Goal: Task Accomplishment & Management: Use online tool/utility

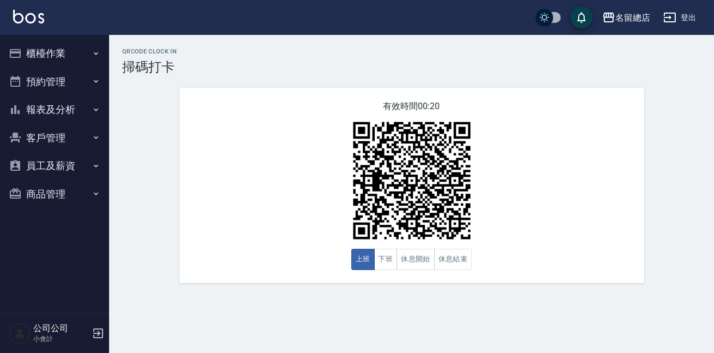
click at [71, 82] on button "預約管理" at bounding box center [54, 82] width 100 height 28
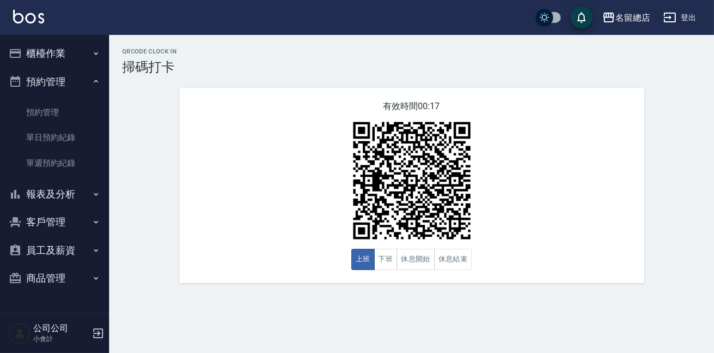
drag, startPoint x: 57, startPoint y: 47, endPoint x: 55, endPoint y: 59, distance: 12.7
click at [55, 57] on button "櫃檯作業" at bounding box center [54, 53] width 100 height 28
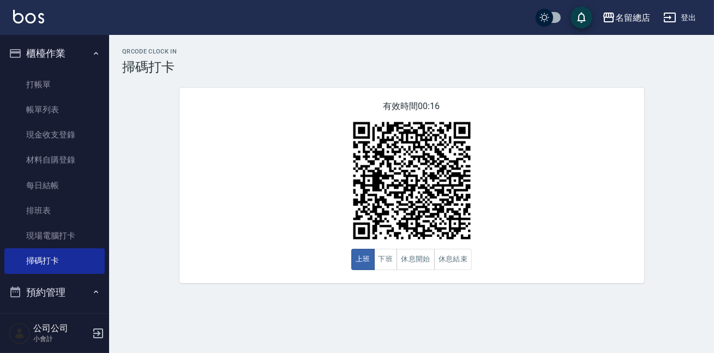
click at [71, 297] on button "預約管理" at bounding box center [54, 292] width 100 height 28
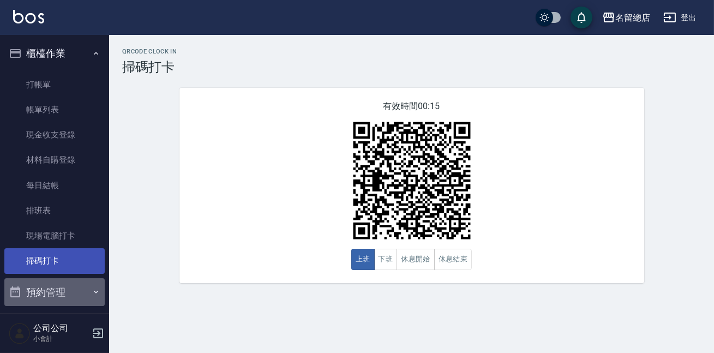
drag, startPoint x: 71, startPoint y: 297, endPoint x: 70, endPoint y: 251, distance: 45.8
click at [70, 251] on ul "櫃檯作業 打帳單 帳單列表 現金收支登錄 材料自購登錄 每日結帳 排班表 現場電腦打卡 掃碼打卡 預約管理 預約管理 單日預約紀錄 單週預約紀錄 報表及分析 …" at bounding box center [54, 229] width 100 height 388
click at [70, 251] on link "掃碼打卡" at bounding box center [54, 260] width 100 height 25
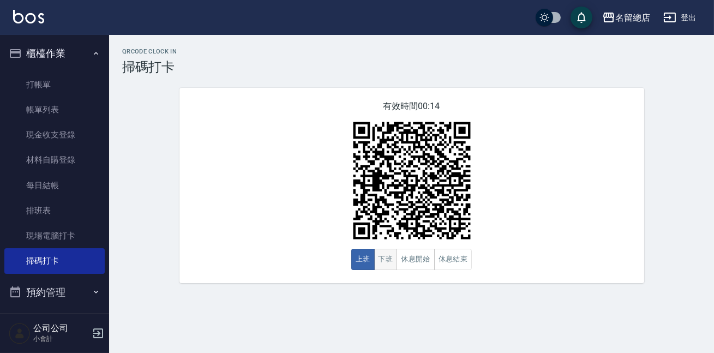
click at [383, 263] on button "下班" at bounding box center [385, 259] width 23 height 21
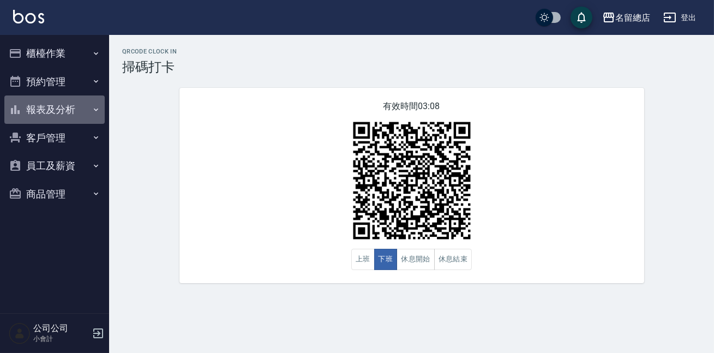
click at [52, 111] on button "報表及分析" at bounding box center [54, 109] width 100 height 28
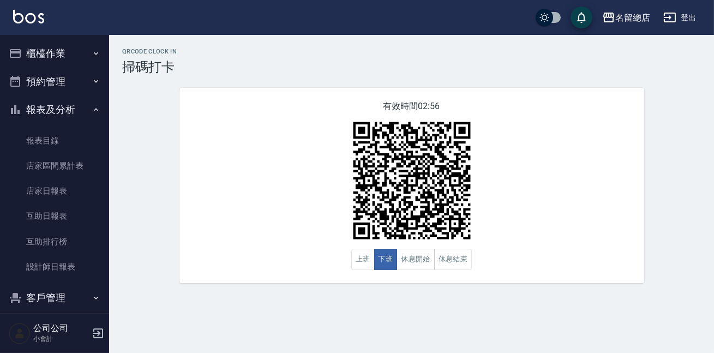
click at [77, 49] on button "櫃檯作業" at bounding box center [54, 53] width 100 height 28
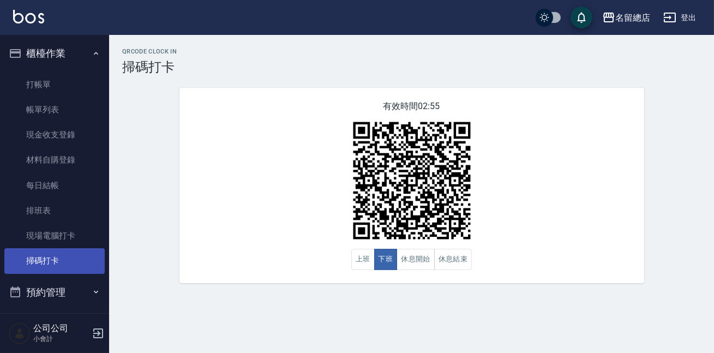
click at [61, 260] on link "掃碼打卡" at bounding box center [54, 260] width 100 height 25
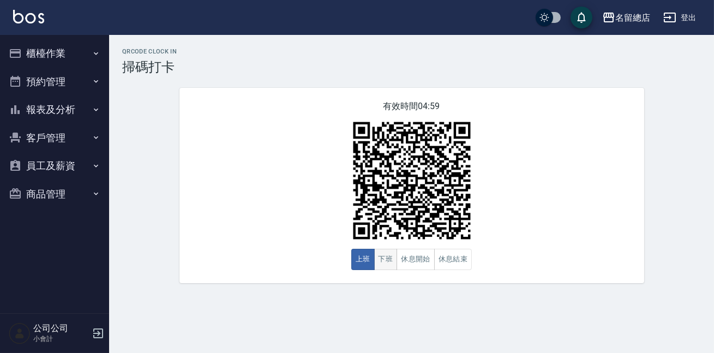
click at [387, 266] on button "下班" at bounding box center [385, 259] width 23 height 21
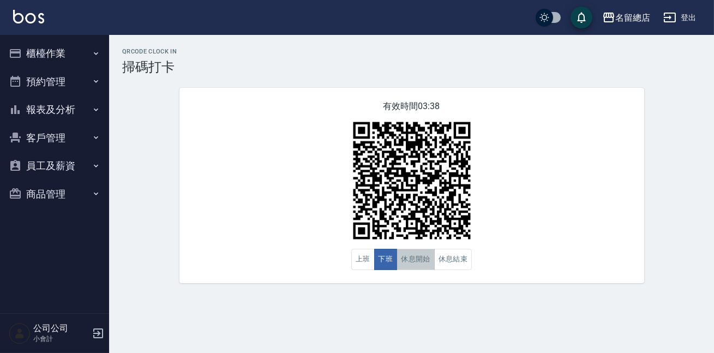
click at [424, 258] on button "休息開始" at bounding box center [416, 259] width 38 height 21
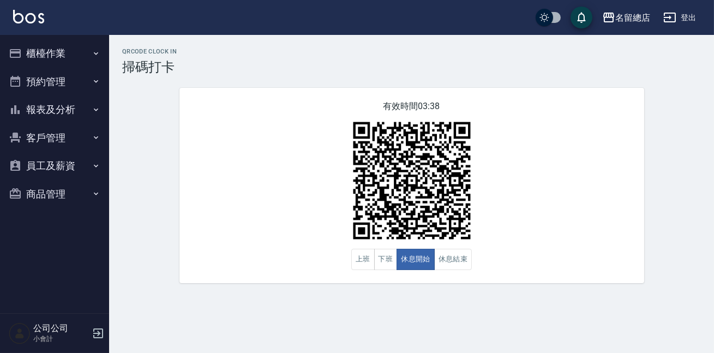
click at [497, 185] on div "有效時間 03:38 上班 下班 休息開始 休息結束" at bounding box center [411, 185] width 465 height 195
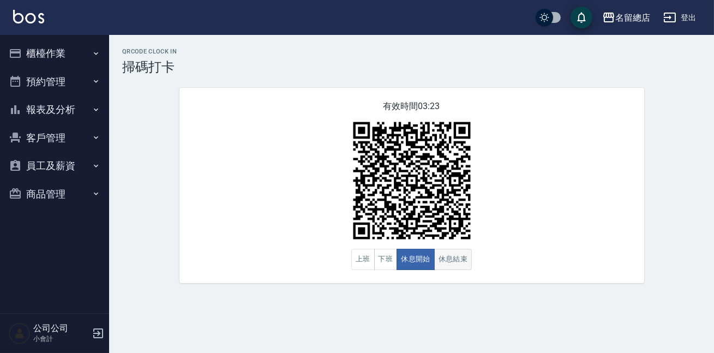
click at [456, 266] on button "休息結束" at bounding box center [453, 259] width 38 height 21
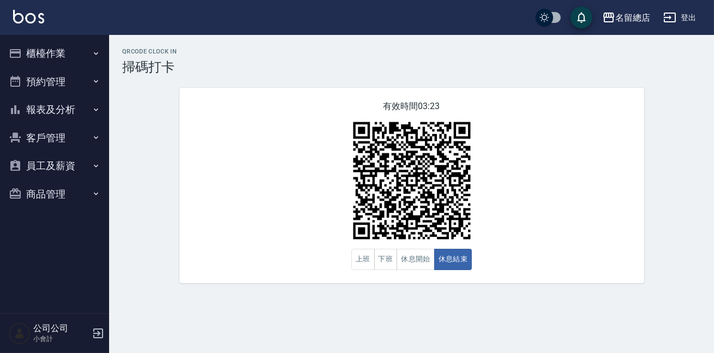
click at [517, 234] on div "有效時間 03:23 上班 下班 休息開始 休息結束" at bounding box center [411, 185] width 465 height 195
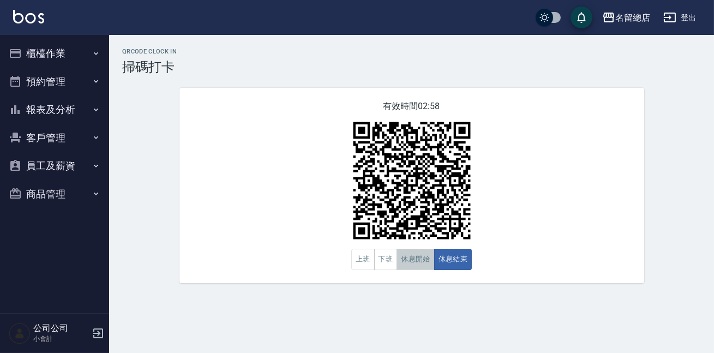
click at [404, 264] on button "休息開始" at bounding box center [416, 259] width 38 height 21
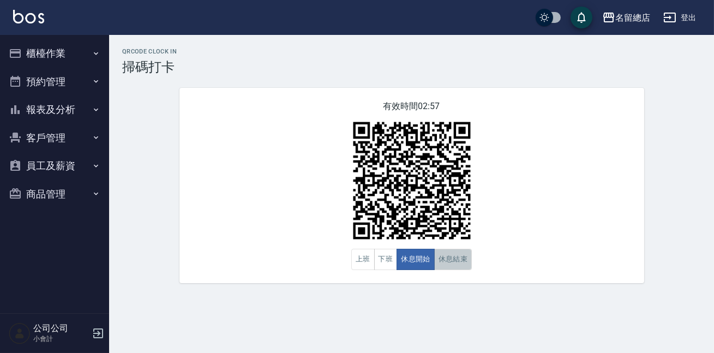
drag, startPoint x: 456, startPoint y: 260, endPoint x: 458, endPoint y: 266, distance: 6.4
click at [458, 266] on button "休息結束" at bounding box center [453, 259] width 38 height 21
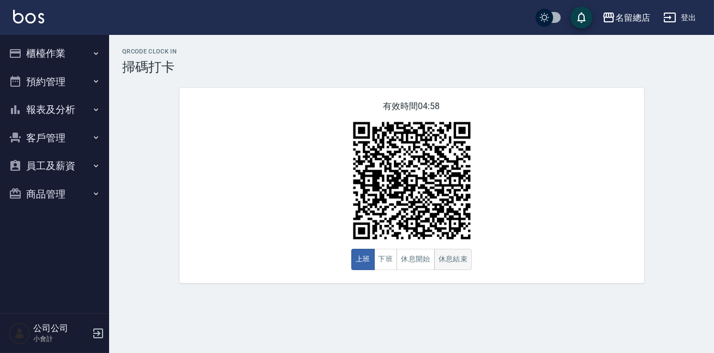
click at [447, 262] on button "休息結束" at bounding box center [453, 259] width 38 height 21
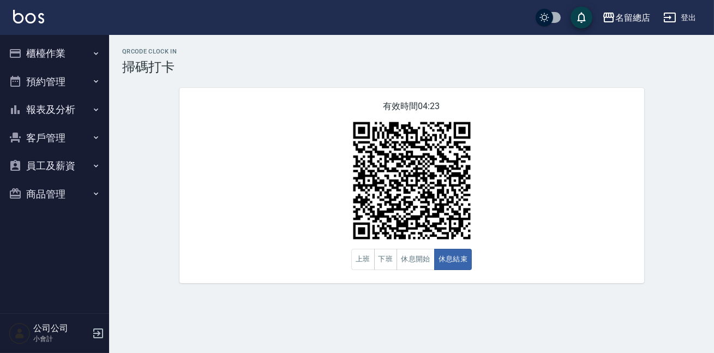
drag, startPoint x: 269, startPoint y: 233, endPoint x: 203, endPoint y: 205, distance: 72.0
click at [269, 233] on div "有效時間 04:23 上班 下班 休息開始 休息結束" at bounding box center [411, 185] width 465 height 195
click at [56, 129] on button "客戶管理" at bounding box center [54, 138] width 100 height 28
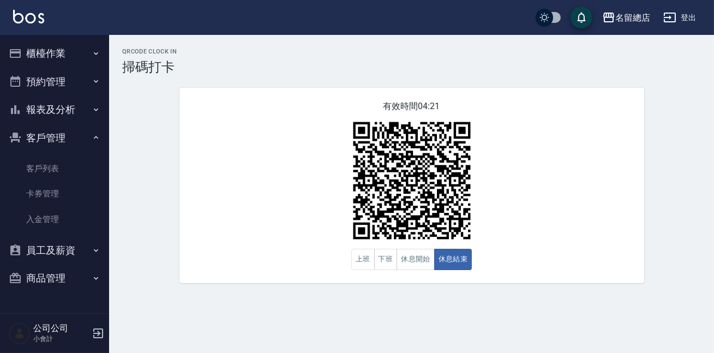
click at [89, 249] on button "員工及薪資" at bounding box center [54, 250] width 100 height 28
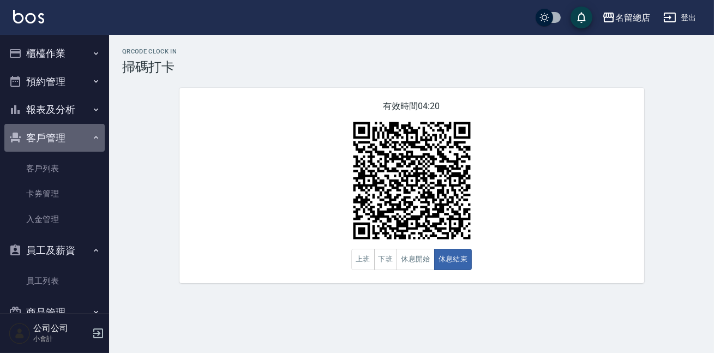
click at [92, 135] on icon "button" at bounding box center [96, 137] width 9 height 9
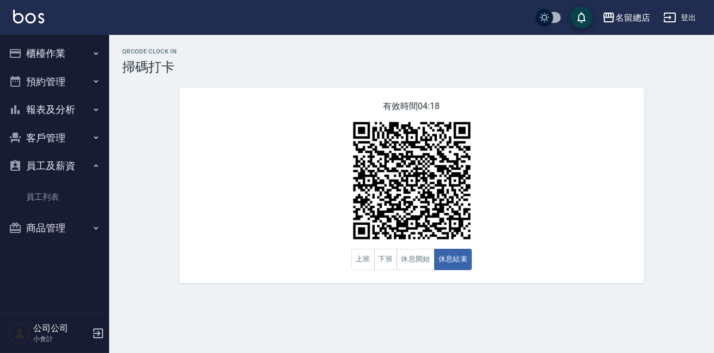
click at [84, 169] on button "員工及薪資" at bounding box center [54, 166] width 100 height 28
drag, startPoint x: 77, startPoint y: 87, endPoint x: 77, endPoint y: 103, distance: 15.8
click at [77, 87] on button "預約管理" at bounding box center [54, 82] width 100 height 28
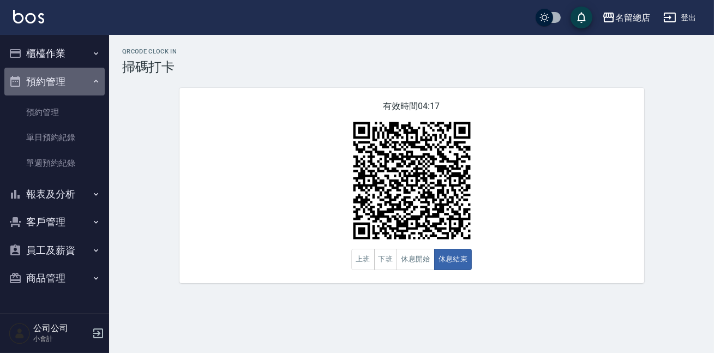
click at [81, 86] on button "預約管理" at bounding box center [54, 82] width 100 height 28
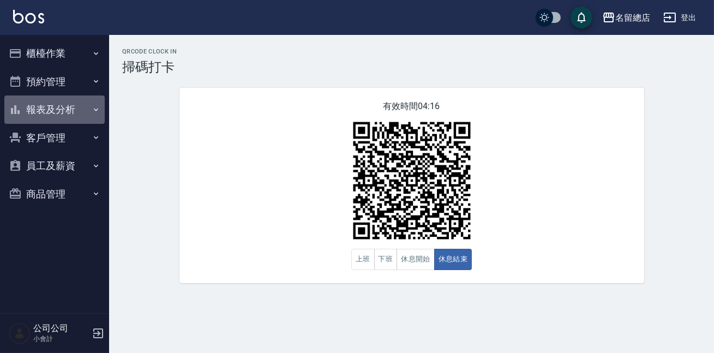
click at [86, 115] on button "報表及分析" at bounding box center [54, 109] width 100 height 28
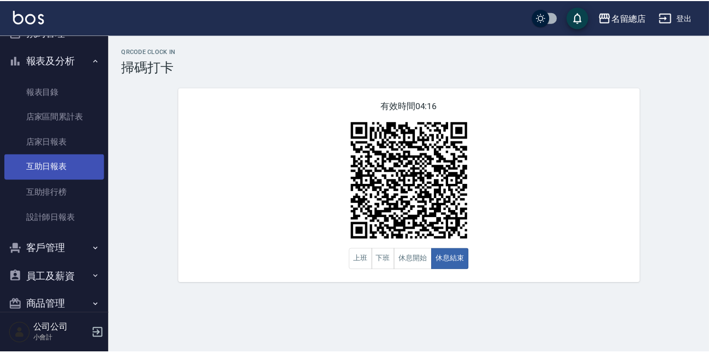
scroll to position [67, 0]
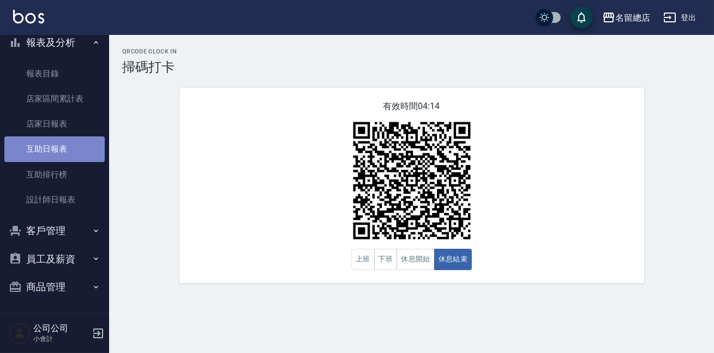
click at [71, 149] on link "互助日報表" at bounding box center [54, 148] width 100 height 25
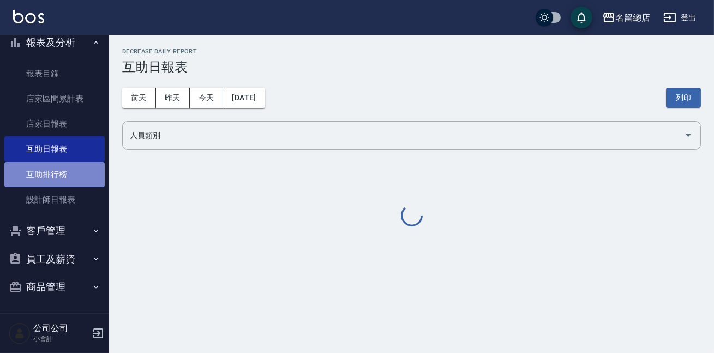
click at [71, 170] on link "互助排行榜" at bounding box center [54, 174] width 100 height 25
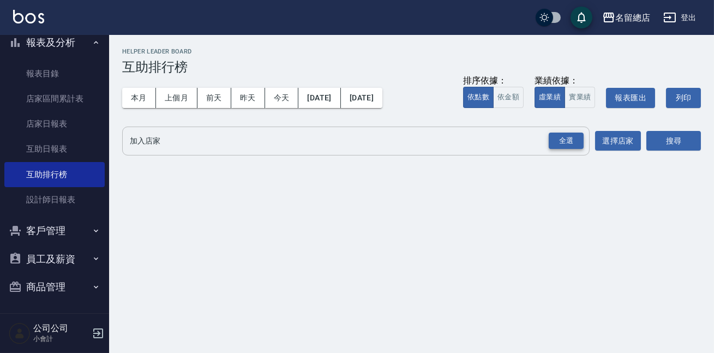
click at [565, 140] on div "全選" at bounding box center [566, 141] width 35 height 17
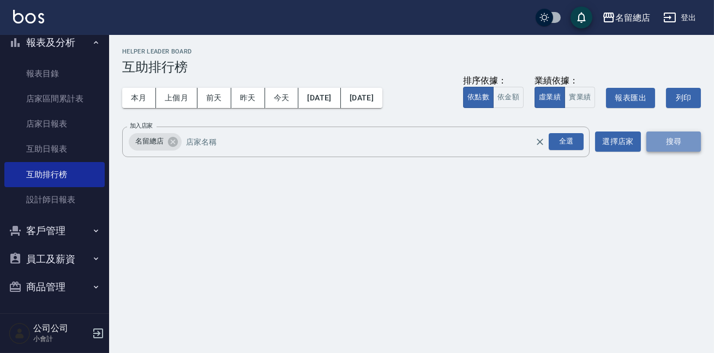
click at [659, 135] on button "搜尋" at bounding box center [673, 141] width 55 height 20
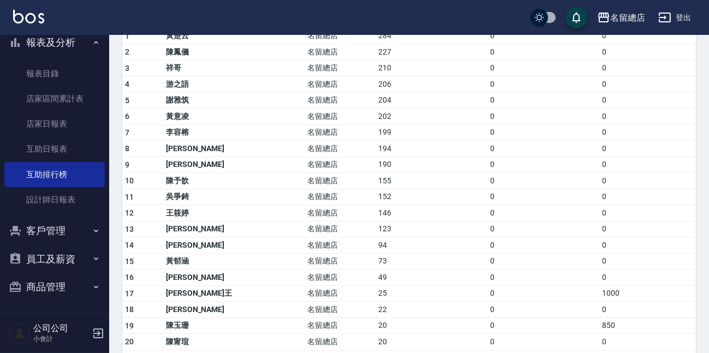
scroll to position [99, 0]
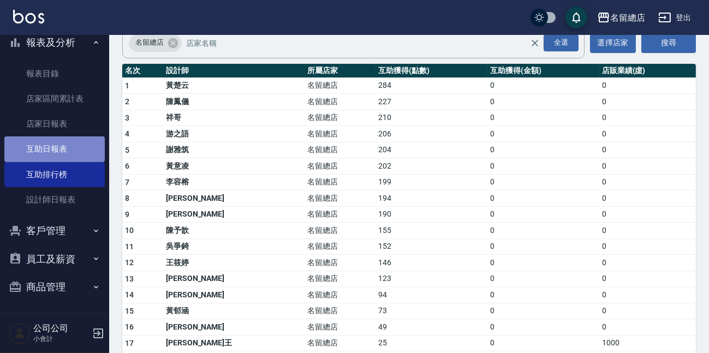
click at [59, 150] on link "互助日報表" at bounding box center [54, 148] width 100 height 25
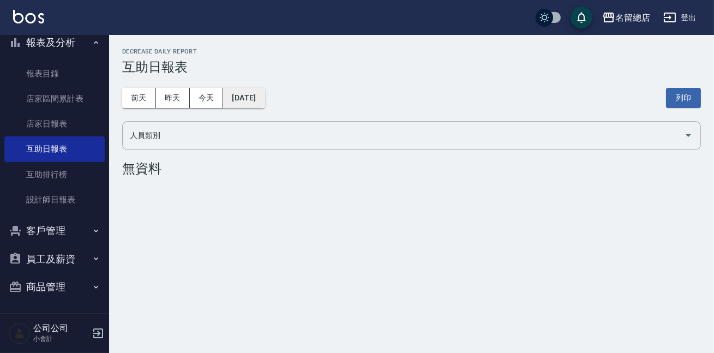
click at [243, 104] on button "[DATE]" at bounding box center [243, 98] width 41 height 20
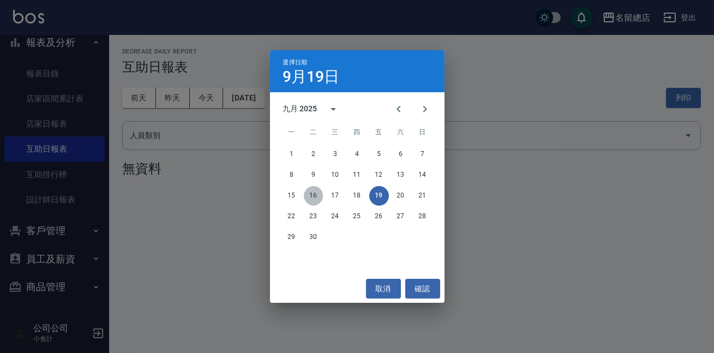
click at [312, 195] on button "16" at bounding box center [314, 196] width 20 height 20
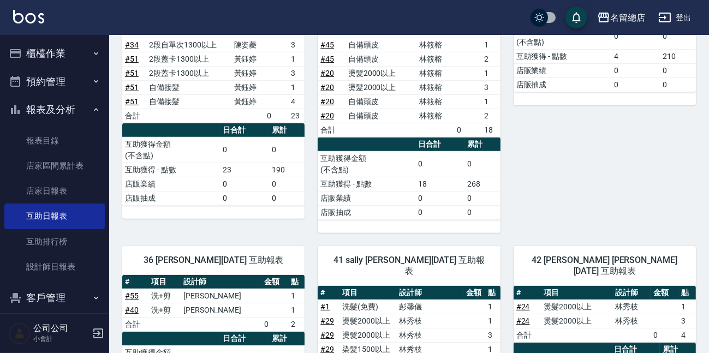
scroll to position [942, 0]
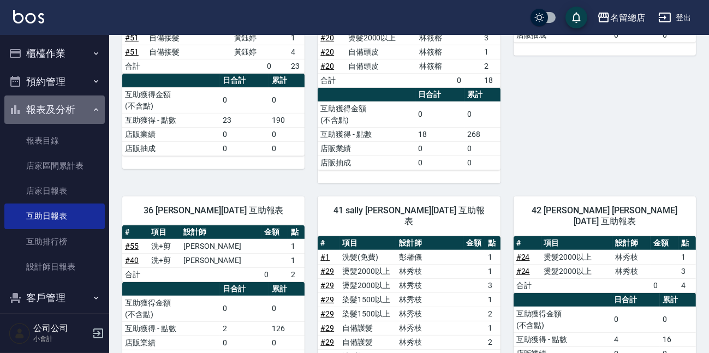
click at [65, 111] on button "報表及分析" at bounding box center [54, 109] width 100 height 28
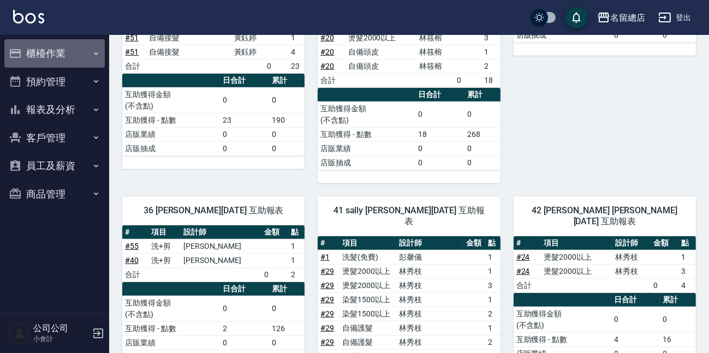
click at [71, 55] on button "櫃檯作業" at bounding box center [54, 53] width 100 height 28
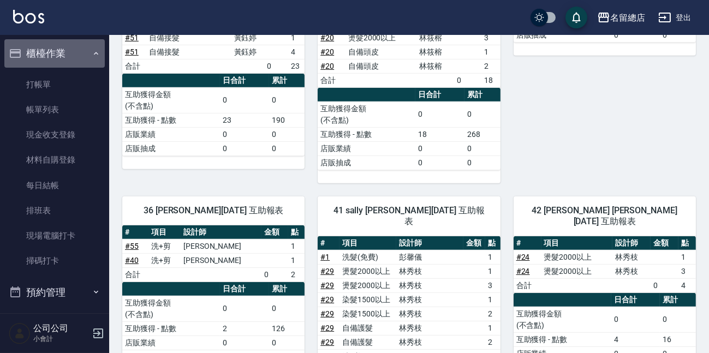
click at [76, 51] on button "櫃檯作業" at bounding box center [54, 53] width 100 height 28
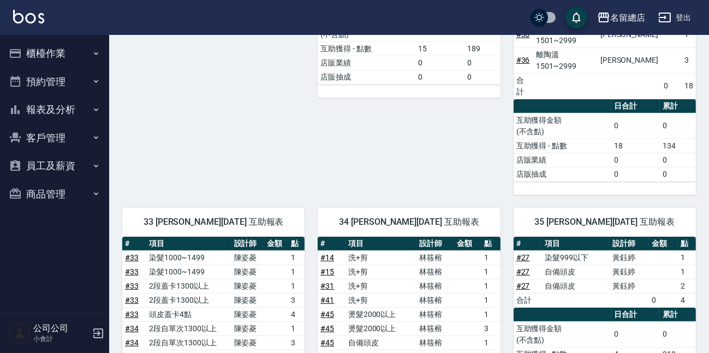
scroll to position [496, 0]
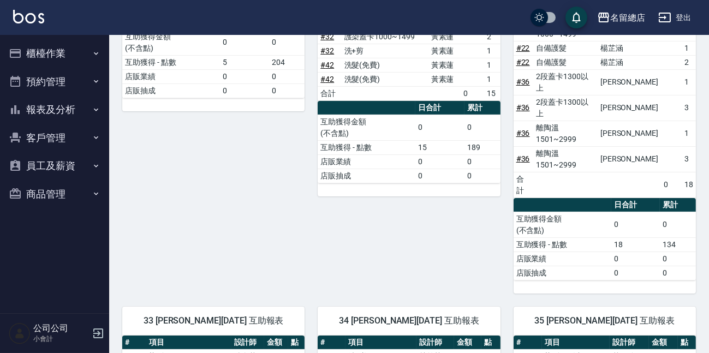
click at [53, 115] on button "報表及分析" at bounding box center [54, 109] width 100 height 28
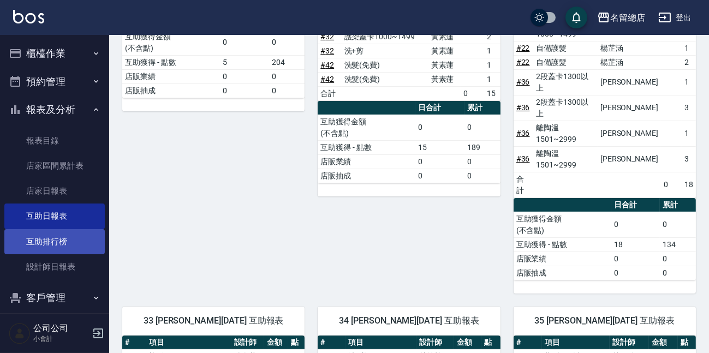
click at [63, 244] on link "互助排行榜" at bounding box center [54, 241] width 100 height 25
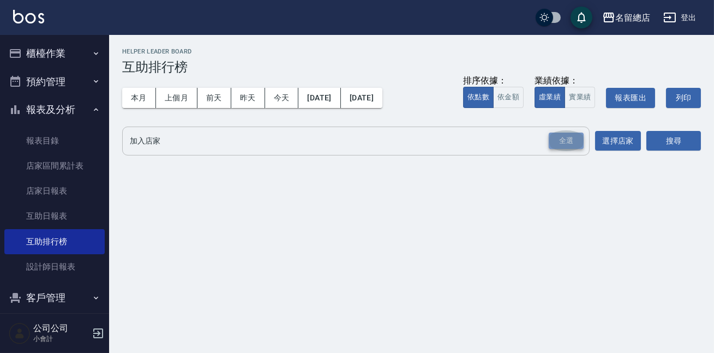
click at [580, 141] on div "全選" at bounding box center [566, 141] width 35 height 17
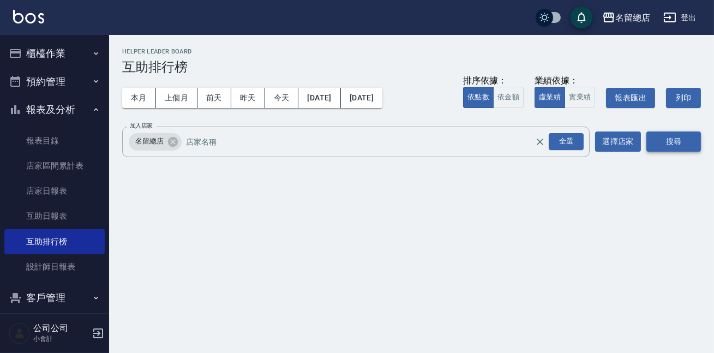
click at [683, 142] on button "搜尋" at bounding box center [673, 141] width 55 height 20
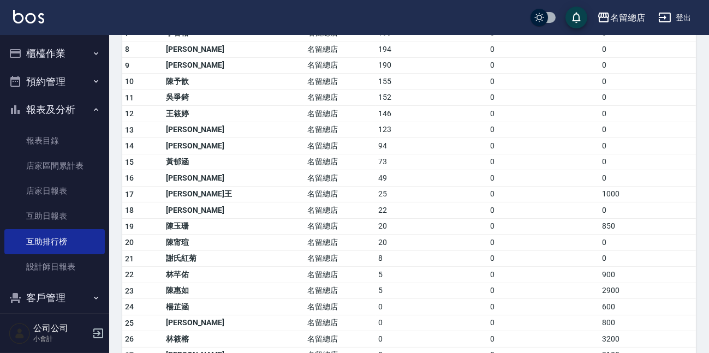
scroll to position [379, 0]
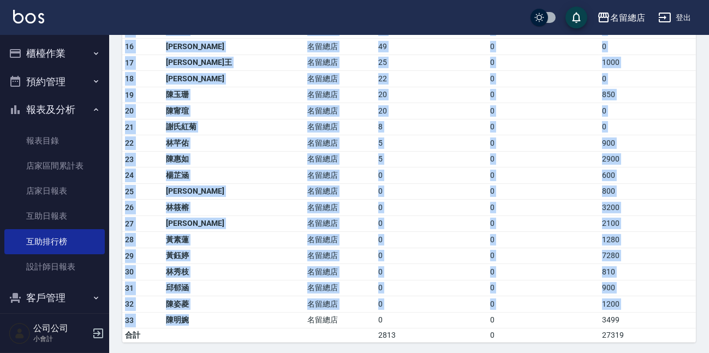
drag, startPoint x: 231, startPoint y: 370, endPoint x: 237, endPoint y: 372, distance: 5.7
click at [382, 300] on td "0" at bounding box center [431, 304] width 112 height 16
click at [220, 287] on td "邱郁涵" at bounding box center [233, 288] width 141 height 16
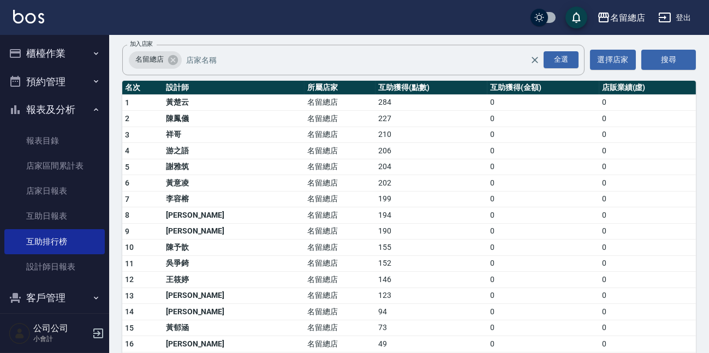
scroll to position [32, 0]
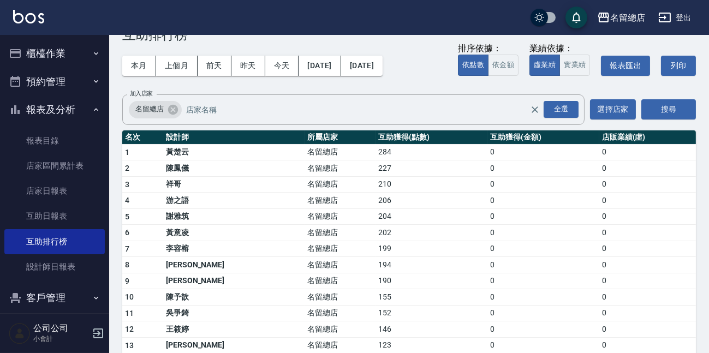
click at [92, 110] on icon "button" at bounding box center [96, 109] width 9 height 9
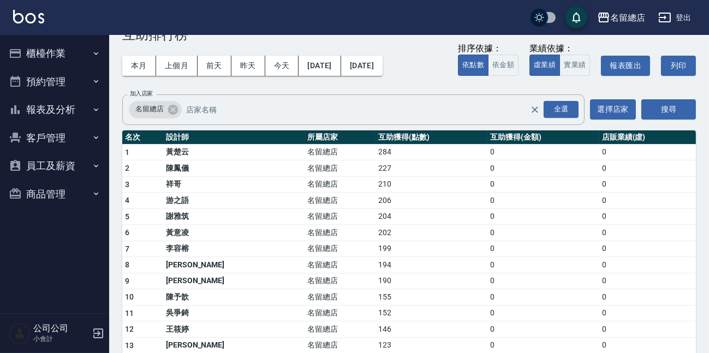
drag, startPoint x: 86, startPoint y: 67, endPoint x: 82, endPoint y: 77, distance: 11.2
click at [85, 71] on button "預約管理" at bounding box center [54, 82] width 100 height 28
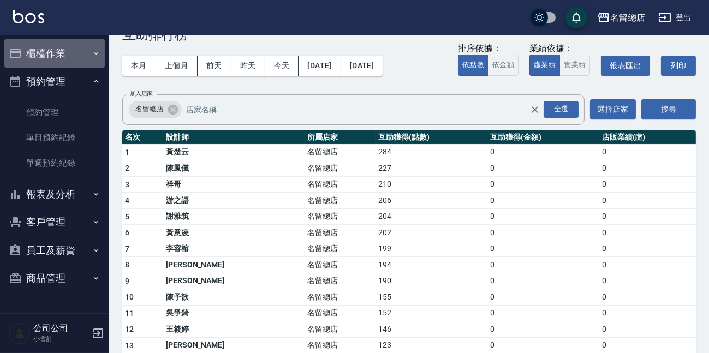
click at [87, 59] on button "櫃檯作業" at bounding box center [54, 53] width 100 height 28
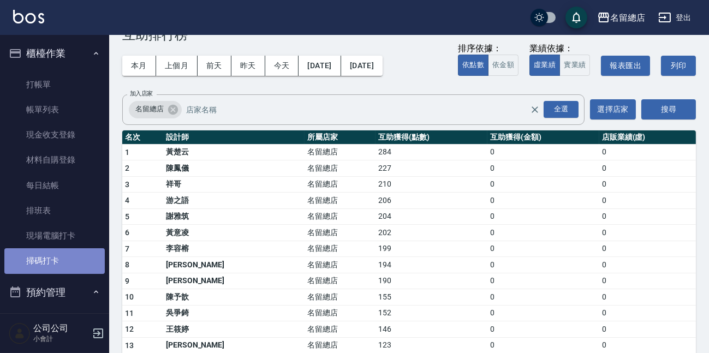
click at [71, 254] on link "掃碼打卡" at bounding box center [54, 260] width 100 height 25
